Goal: Find specific page/section: Find specific page/section

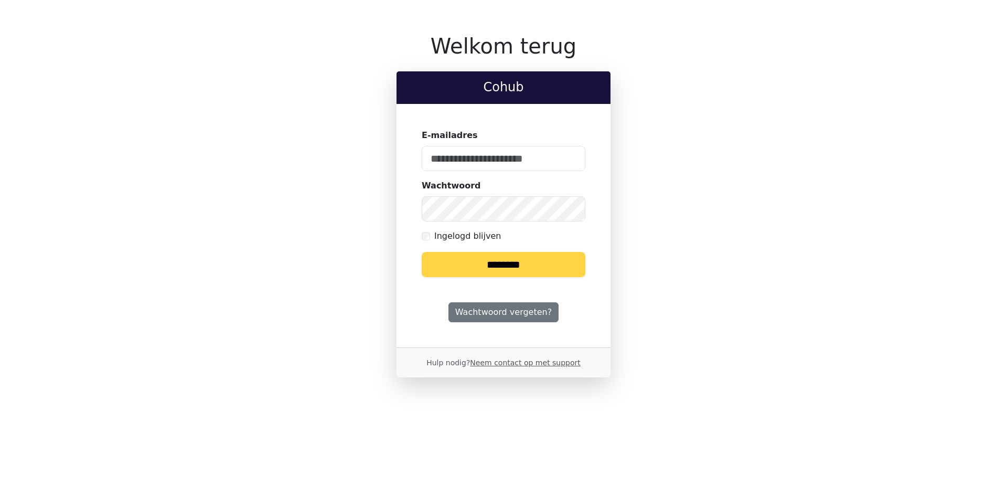
click at [465, 154] on input "E-mailadres" at bounding box center [504, 158] width 164 height 25
type input "**********"
click at [502, 268] on input "********" at bounding box center [504, 264] width 164 height 25
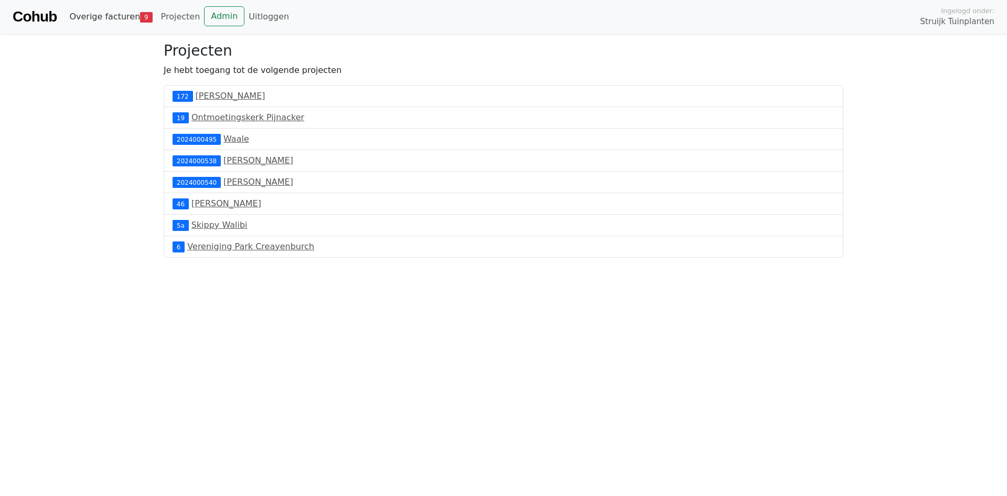
click at [116, 18] on link "Overige facturen 9" at bounding box center [110, 16] width 91 height 21
